Goal: Information Seeking & Learning: Find specific fact

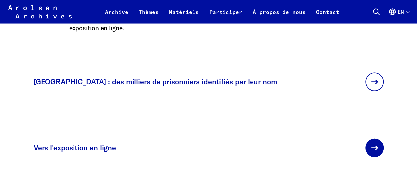
scroll to position [1924, 0]
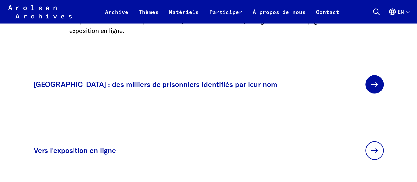
click at [366, 81] on link at bounding box center [375, 84] width 18 height 18
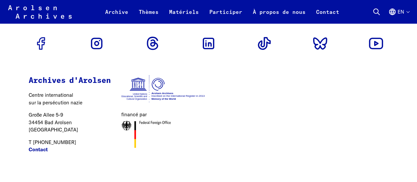
scroll to position [870, 0]
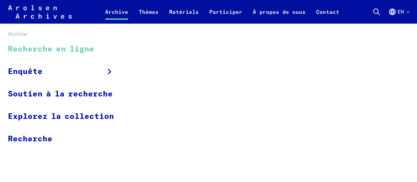
click at [79, 52] on font "Recherche en ligne" at bounding box center [51, 49] width 86 height 8
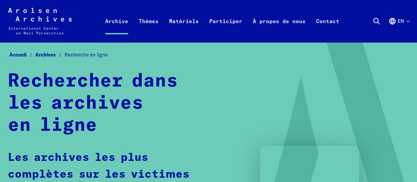
click at [79, 52] on font "Recherche en ligne" at bounding box center [86, 54] width 43 height 6
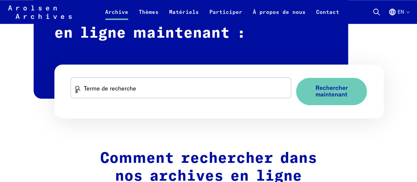
scroll to position [428, 0]
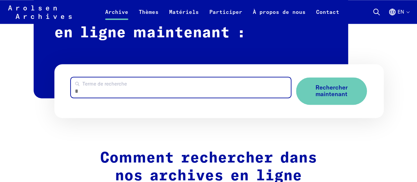
click at [164, 88] on input "Terme de recherche" at bounding box center [181, 87] width 220 height 20
type input "**********"
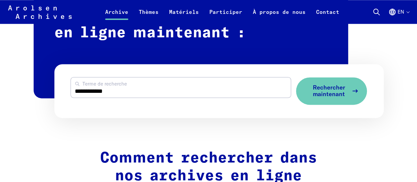
click at [335, 87] on font "Rechercher maintenant" at bounding box center [329, 90] width 32 height 15
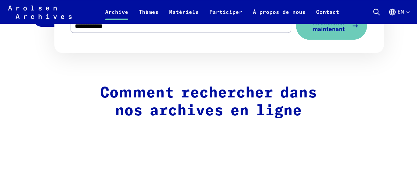
scroll to position [494, 0]
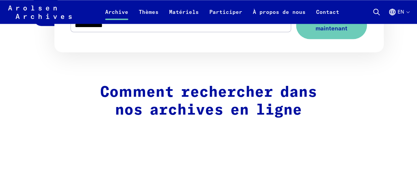
click at [242, 47] on form "**********" at bounding box center [219, 25] width 330 height 54
